Goal: Register for event/course

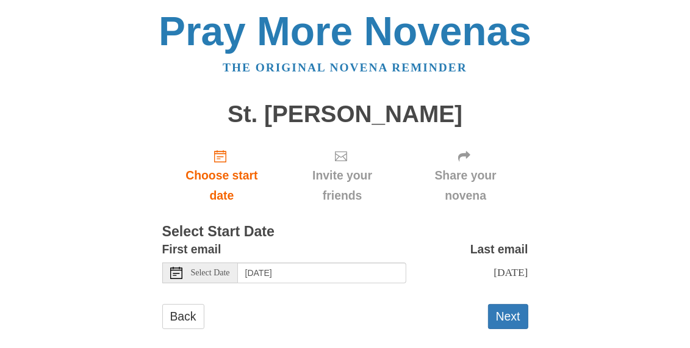
click at [227, 273] on span "Select Date" at bounding box center [210, 272] width 39 height 9
click at [216, 278] on div "Select Date" at bounding box center [200, 272] width 76 height 21
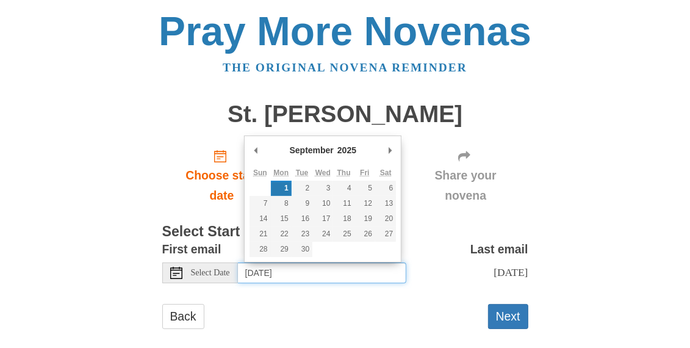
click at [289, 268] on input "Monday, September 1st" at bounding box center [322, 272] width 168 height 21
click at [326, 278] on input "Monday, September 1st" at bounding box center [322, 272] width 168 height 21
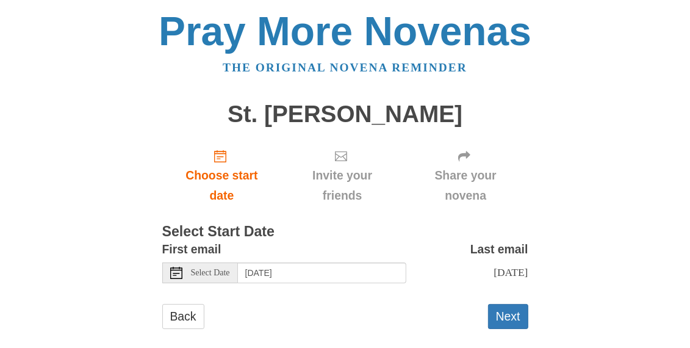
click at [211, 273] on span "Select Date" at bounding box center [210, 272] width 39 height 9
click at [517, 326] on button "Next" at bounding box center [508, 316] width 40 height 25
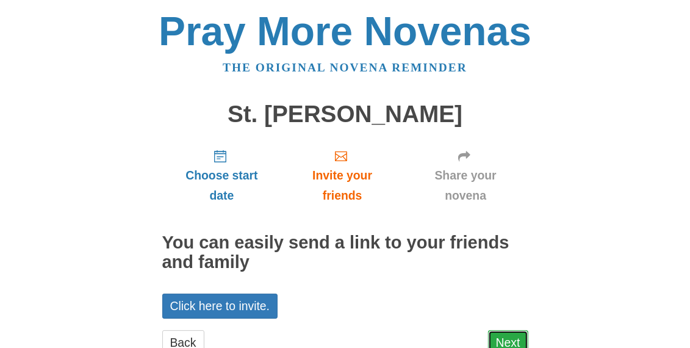
click at [512, 336] on link "Next" at bounding box center [508, 342] width 40 height 25
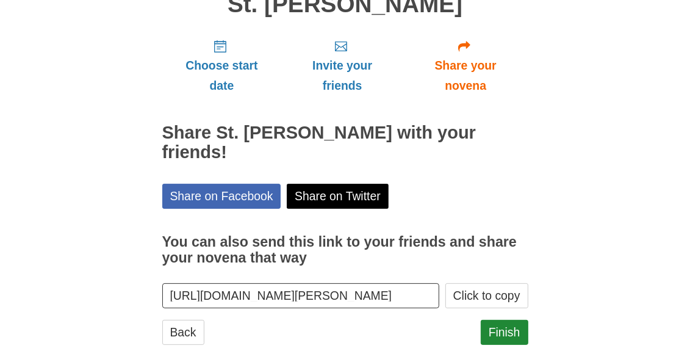
scroll to position [122, 0]
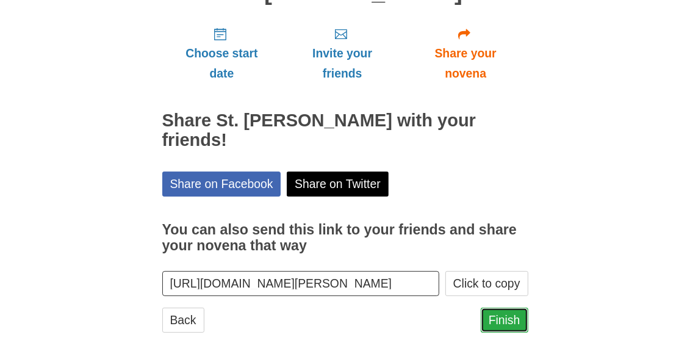
click at [504, 308] on link "Finish" at bounding box center [505, 320] width 48 height 25
